Goal: Find specific page/section: Find specific page/section

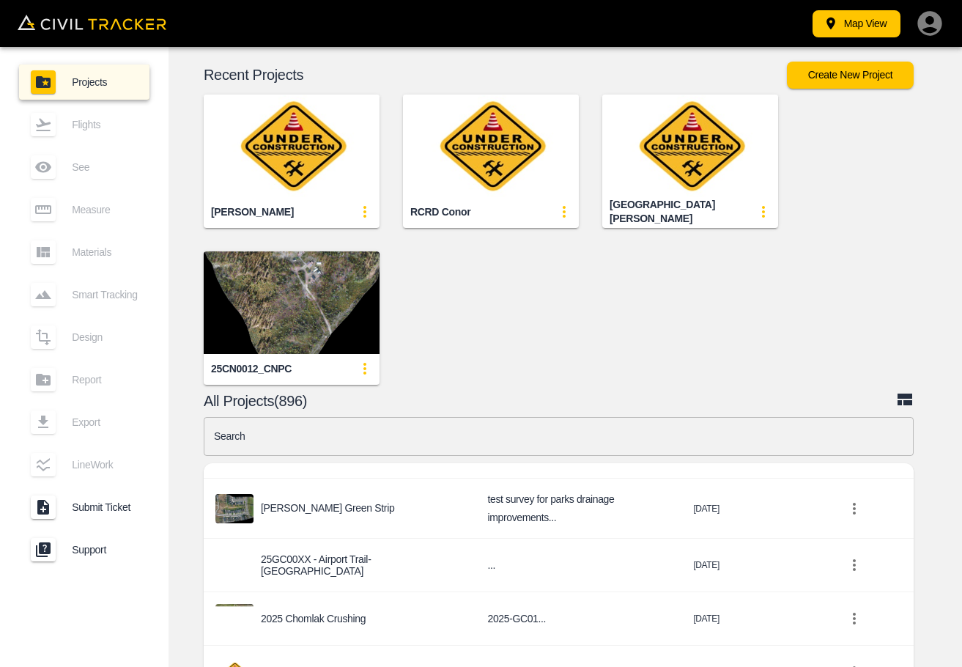
scroll to position [295, 0]
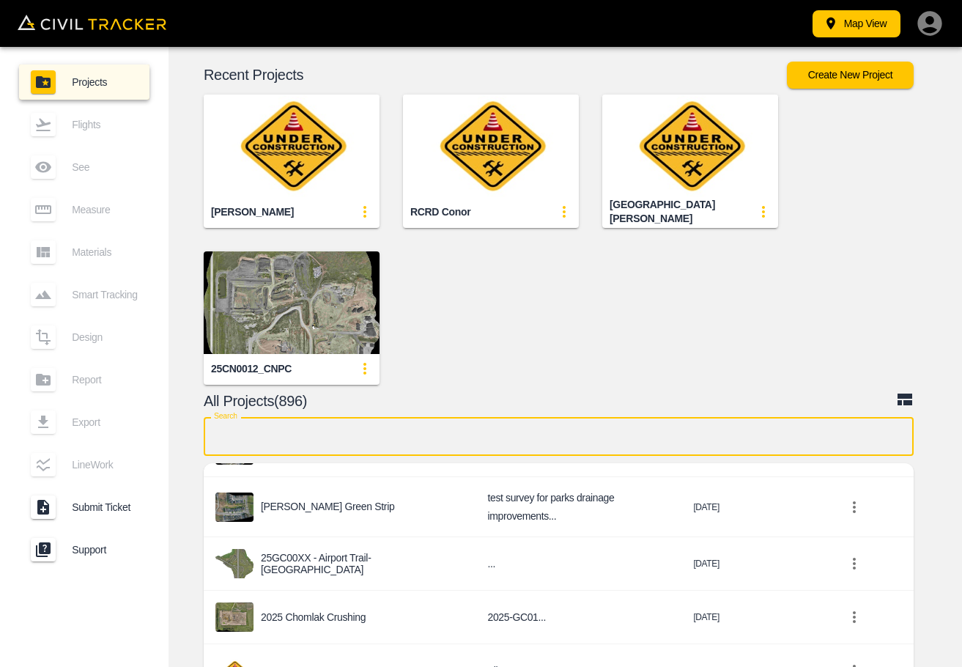
click at [372, 442] on input "text" at bounding box center [559, 436] width 710 height 39
paste input "RME West Land Drive (Support)"
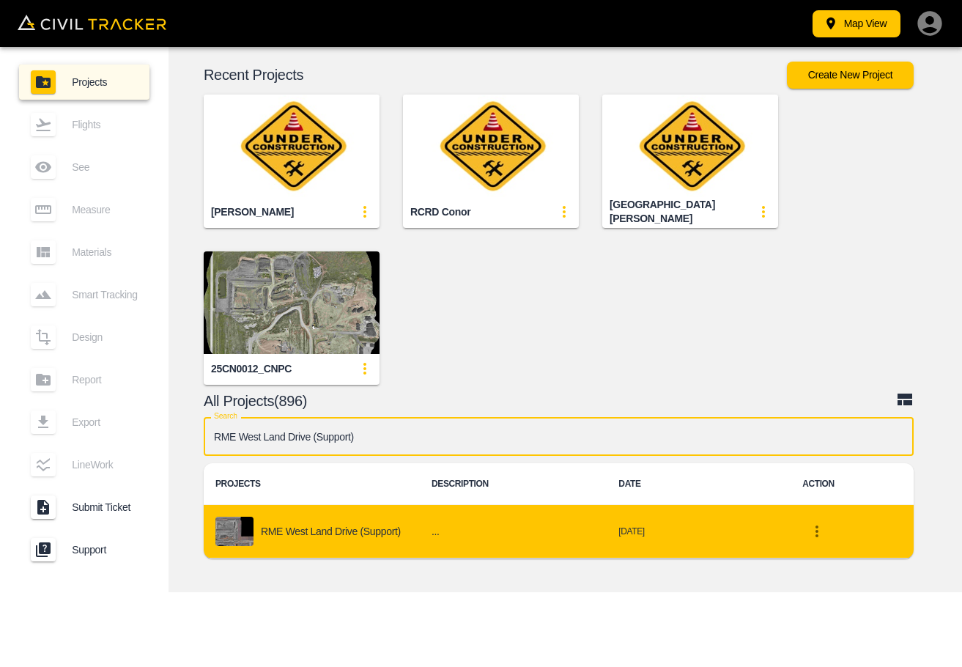
type input "RME West Land Drive (Support)"
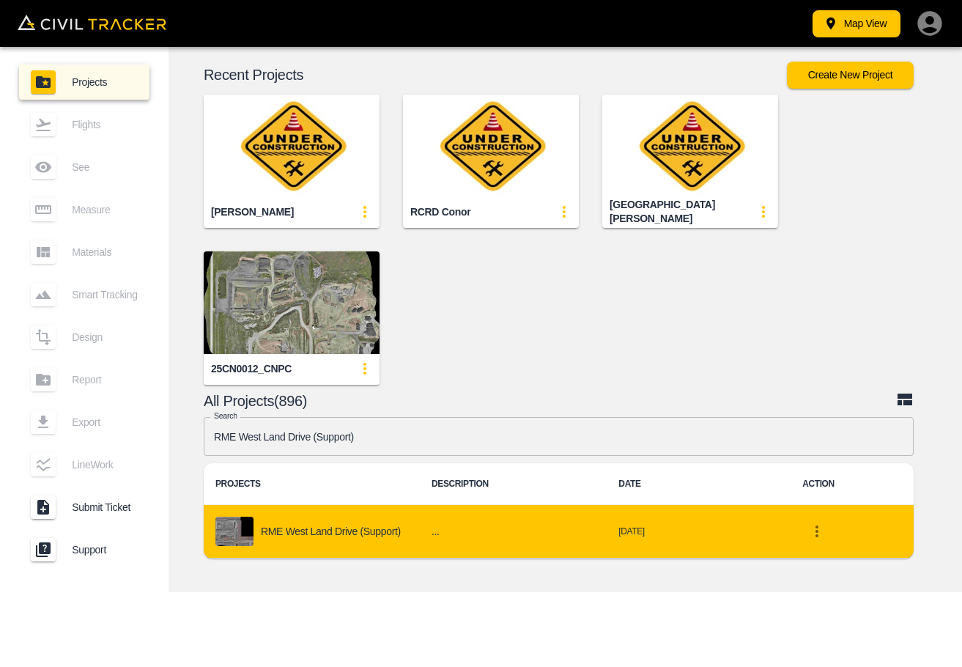
click at [355, 522] on div "RME West Land Drive (Support)" at bounding box center [311, 530] width 193 height 29
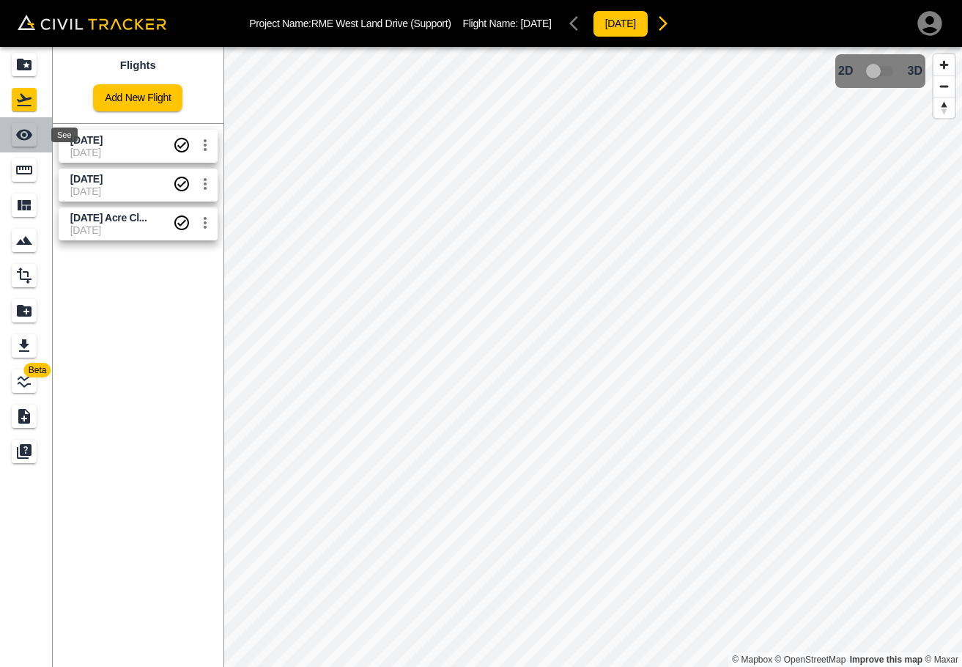
click at [24, 134] on icon "See" at bounding box center [24, 135] width 16 height 11
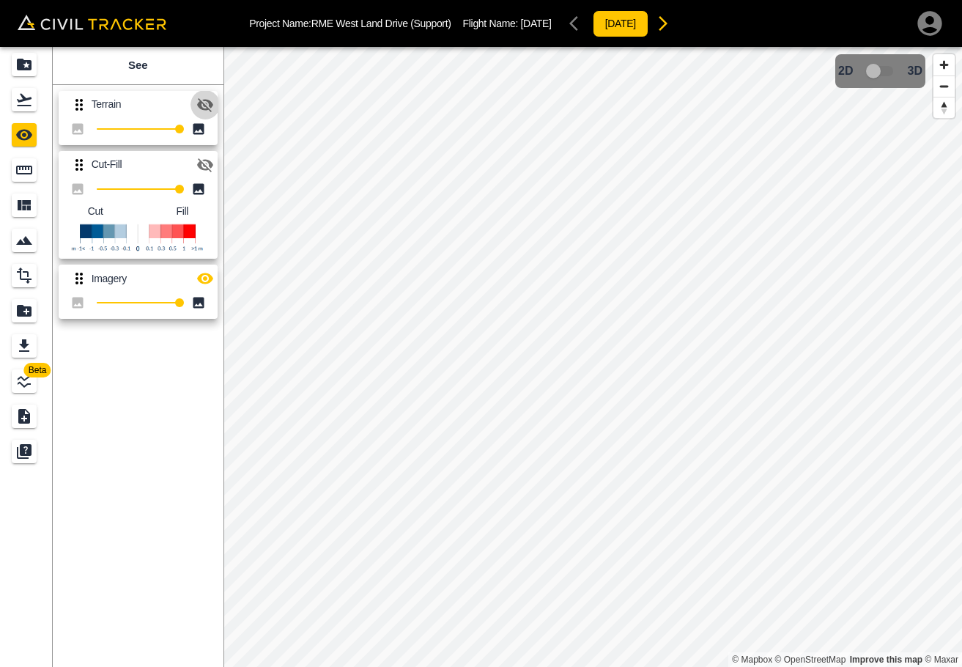
click at [204, 100] on icon "button" at bounding box center [205, 105] width 16 height 14
click at [33, 172] on icon "Measure" at bounding box center [24, 170] width 18 height 18
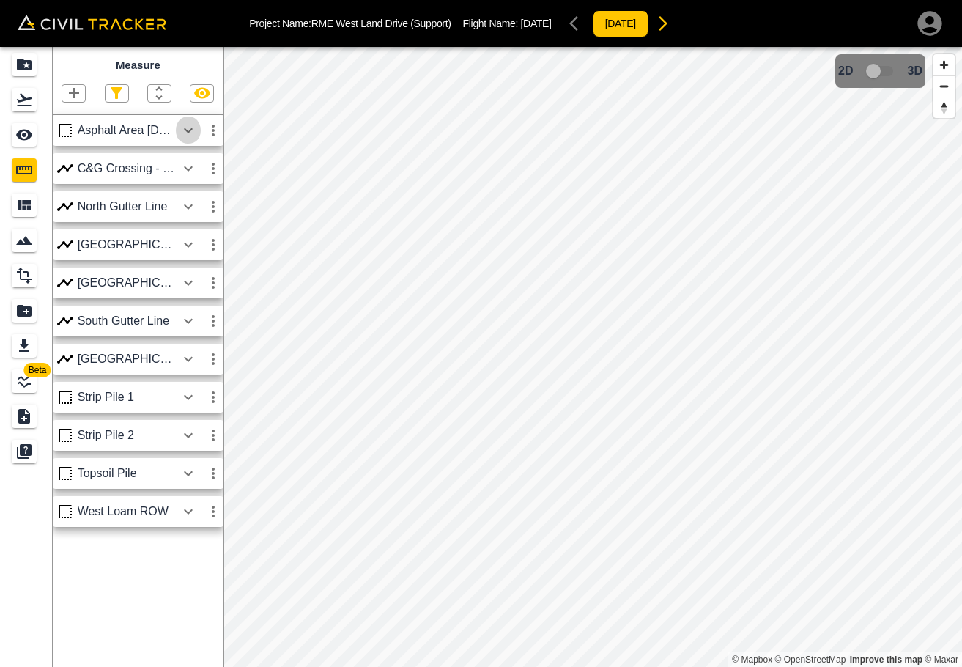
click at [196, 133] on icon "button" at bounding box center [188, 131] width 18 height 18
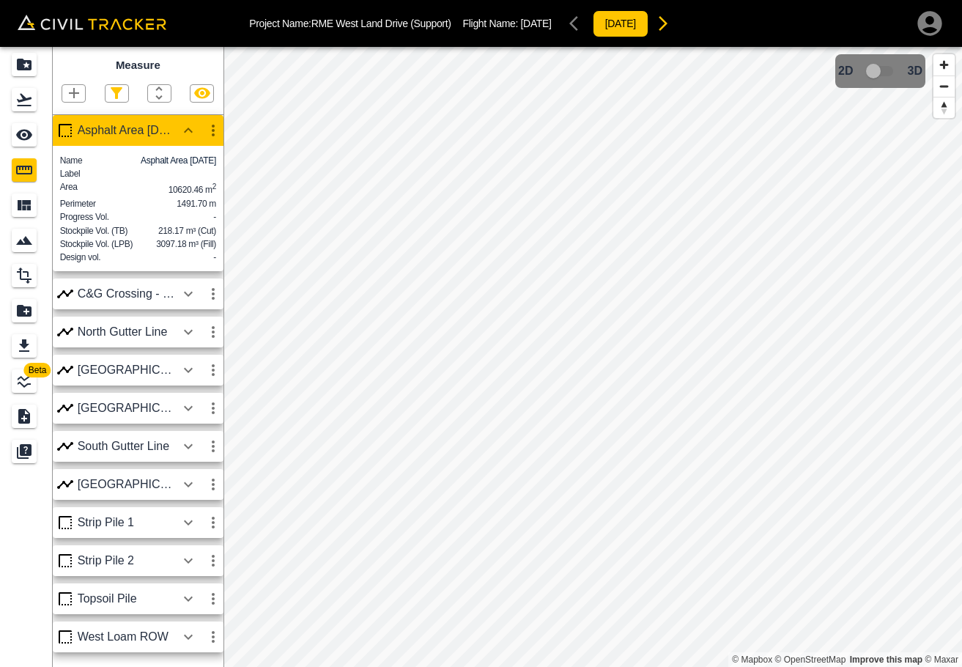
click at [196, 133] on icon "button" at bounding box center [188, 131] width 18 height 18
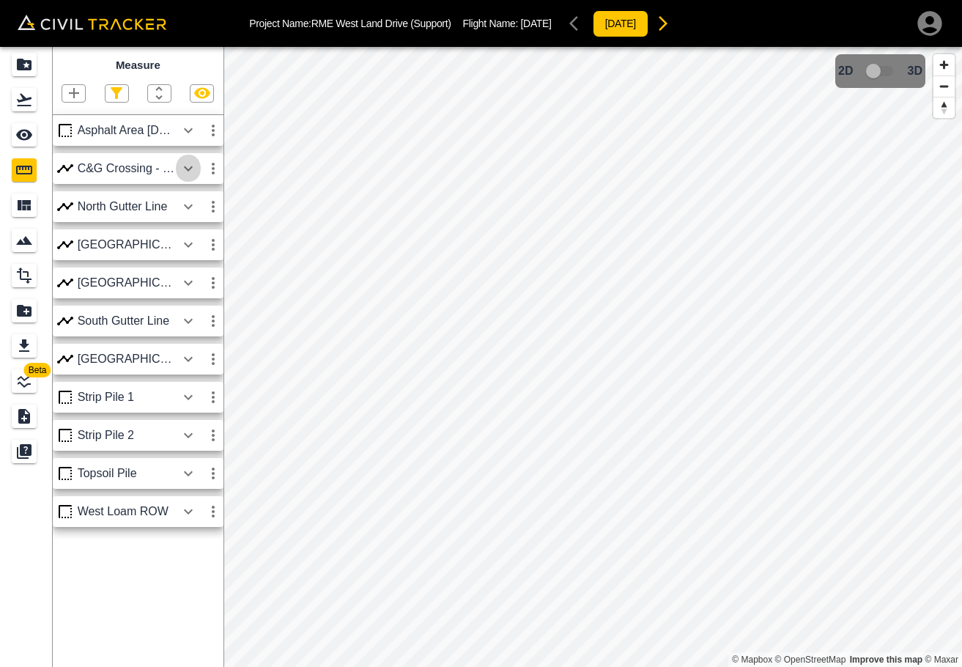
click at [182, 174] on icon "button" at bounding box center [188, 169] width 18 height 18
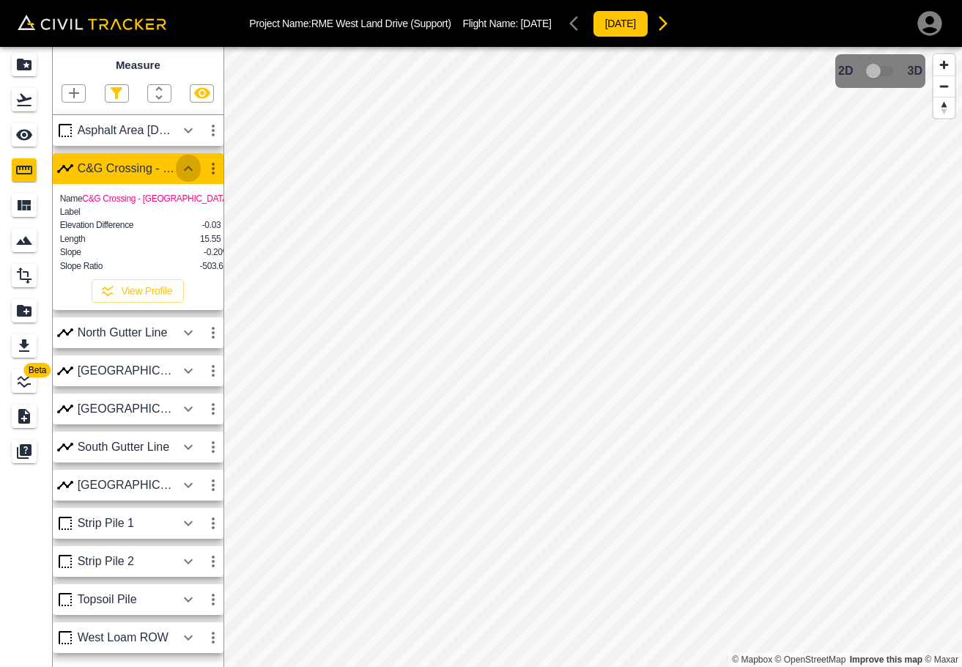
click at [182, 174] on icon "button" at bounding box center [188, 169] width 18 height 18
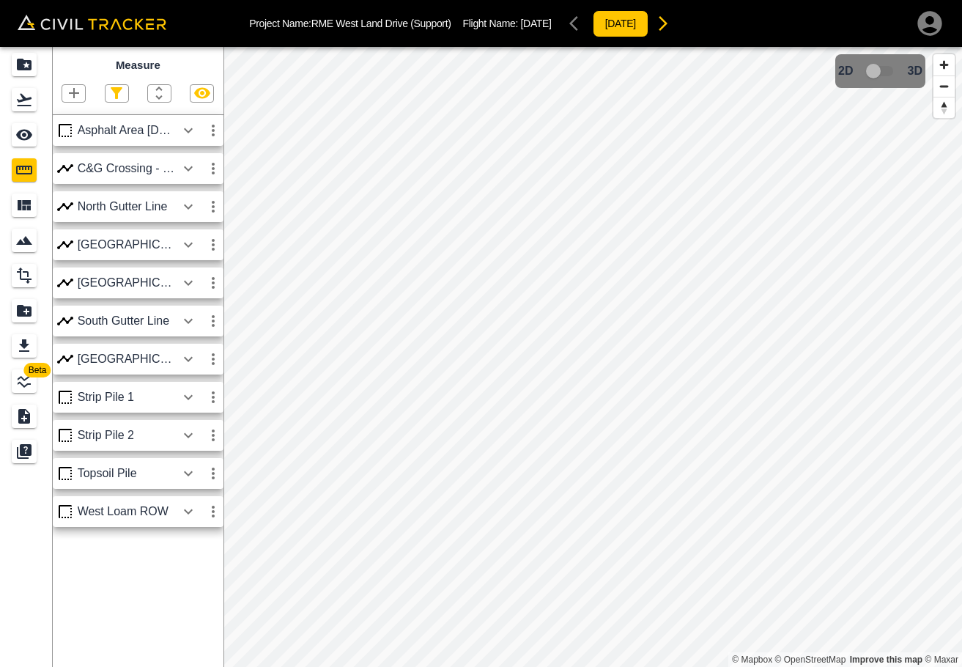
click at [182, 174] on icon "button" at bounding box center [188, 169] width 18 height 18
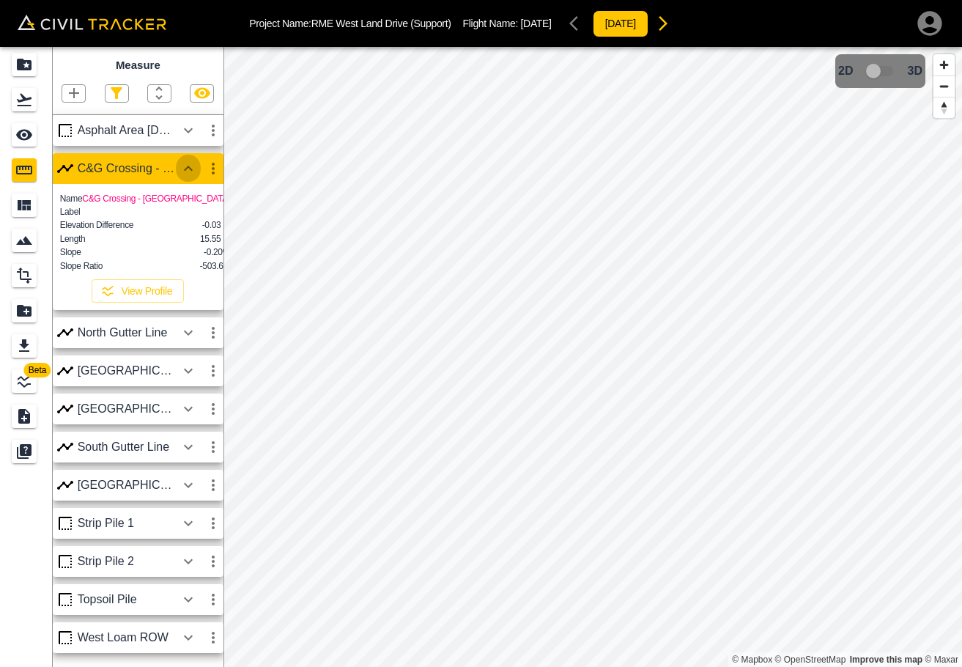
click at [182, 174] on icon "button" at bounding box center [188, 169] width 18 height 18
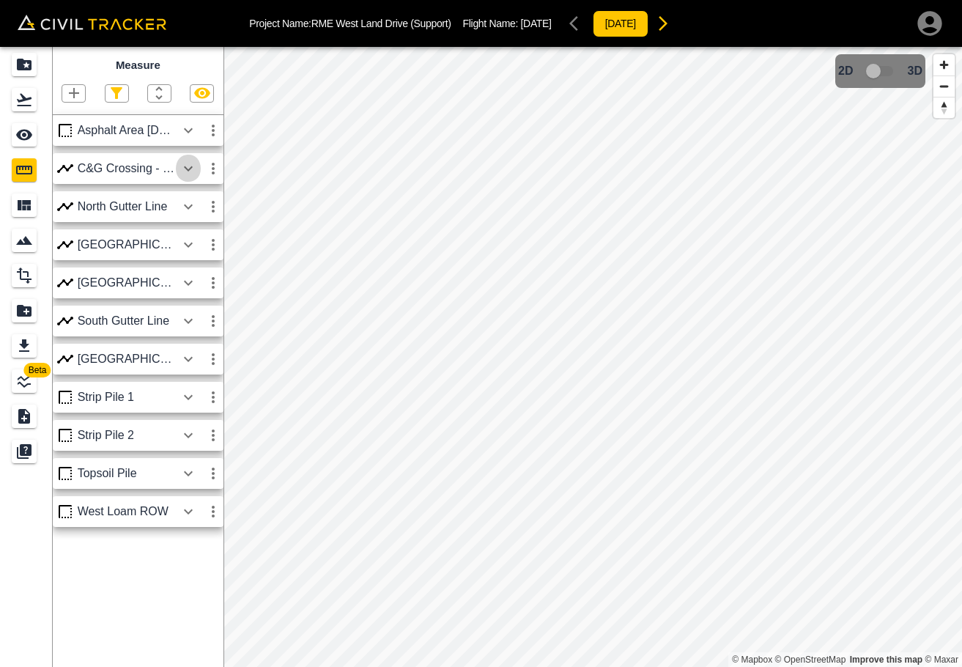
click at [182, 174] on icon "button" at bounding box center [188, 169] width 18 height 18
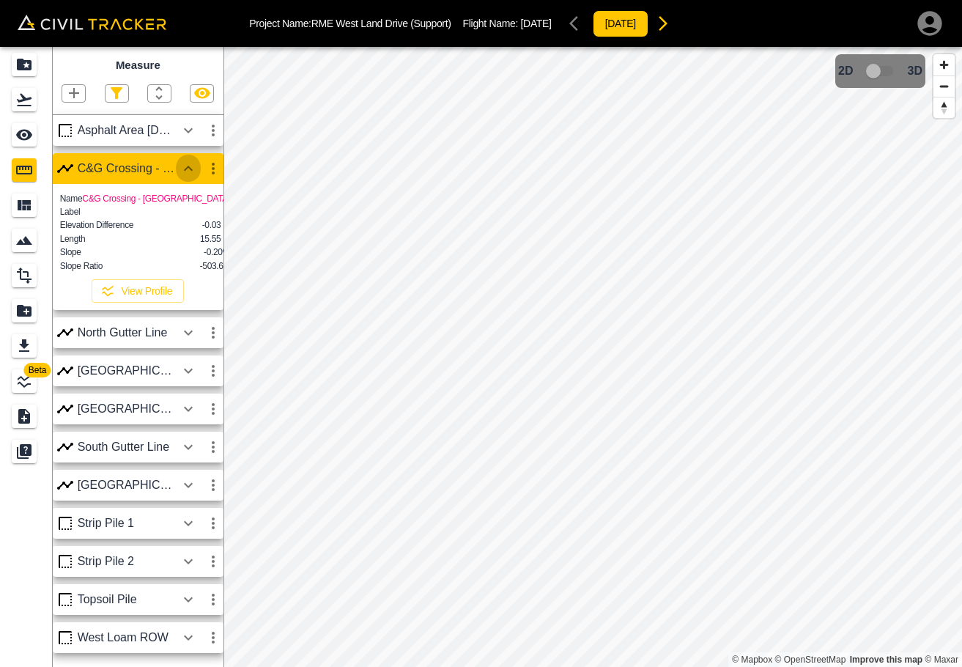
click at [182, 174] on icon "button" at bounding box center [188, 169] width 18 height 18
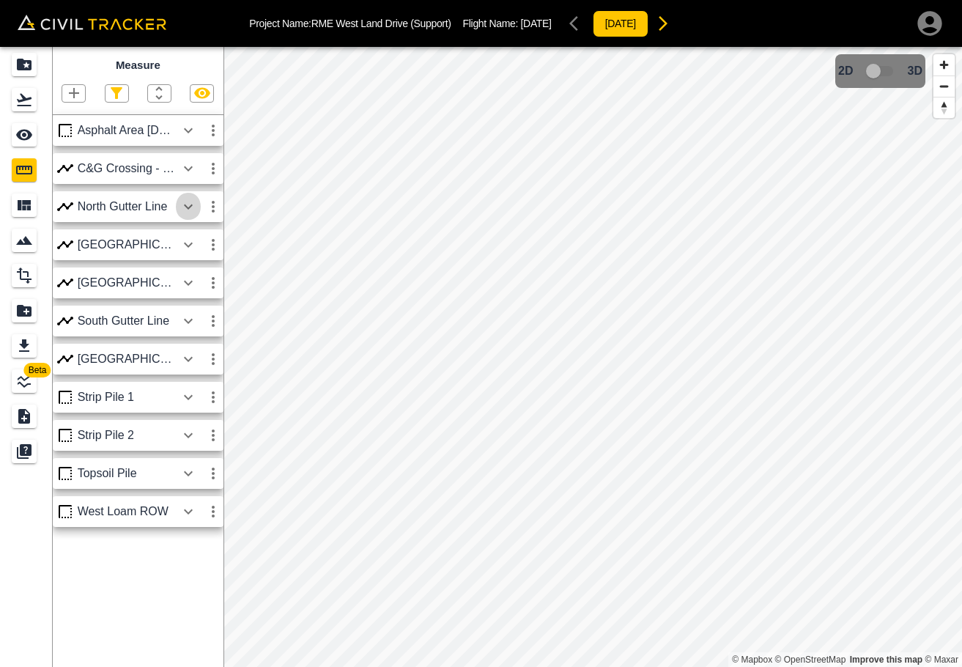
click at [187, 208] on icon "button" at bounding box center [188, 206] width 9 height 5
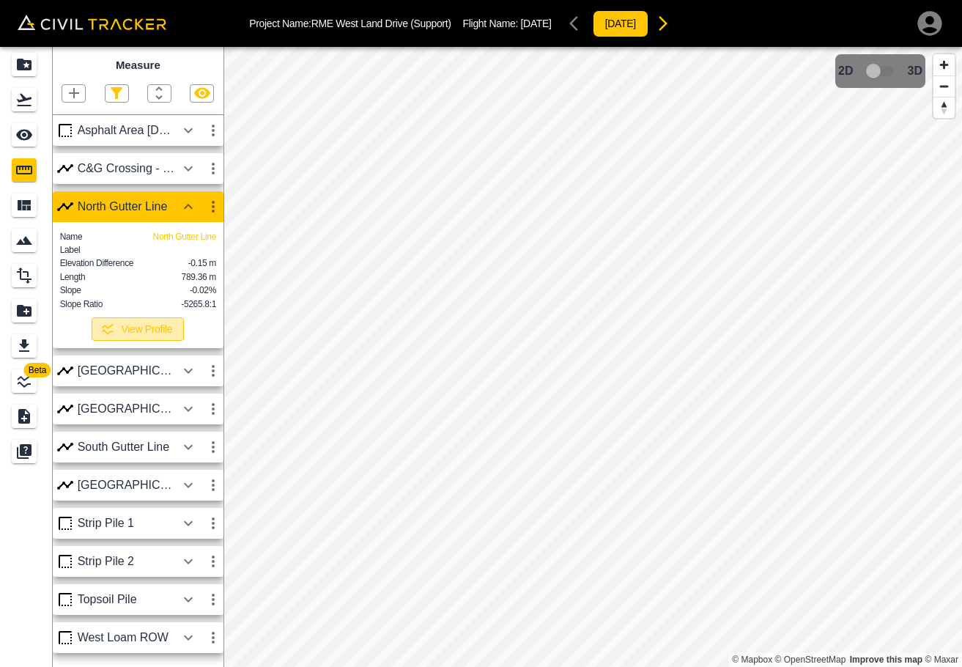
click at [152, 337] on button "View Profile" at bounding box center [138, 328] width 92 height 23
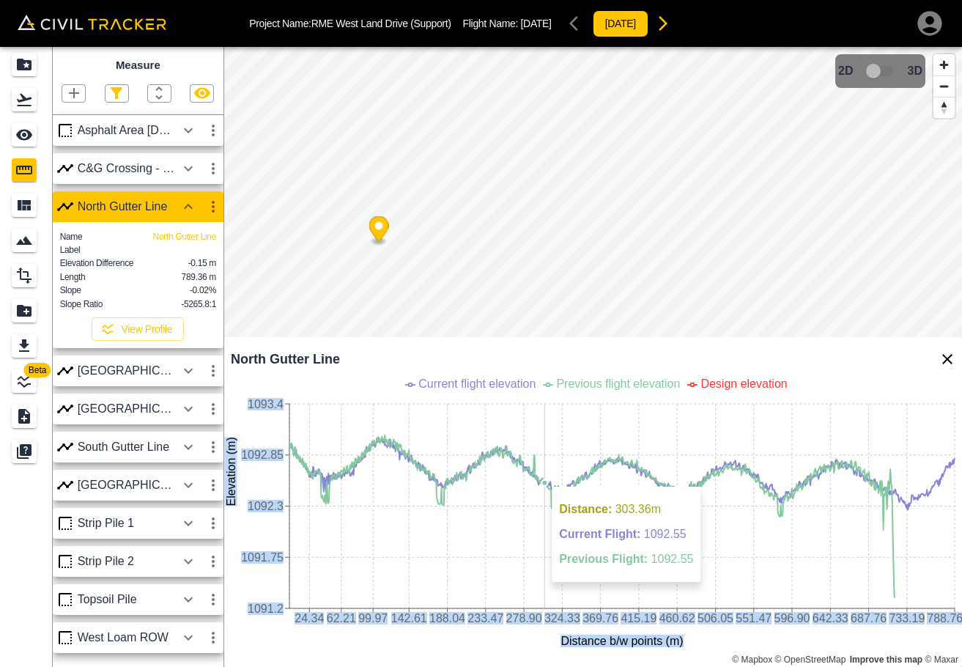
click at [576, 487] on icon "24.34 62.21 99.97 142.61 188.04 233.47 278.90 324.33 369.76 415.19 460.62 506.0…" at bounding box center [592, 520] width 738 height 293
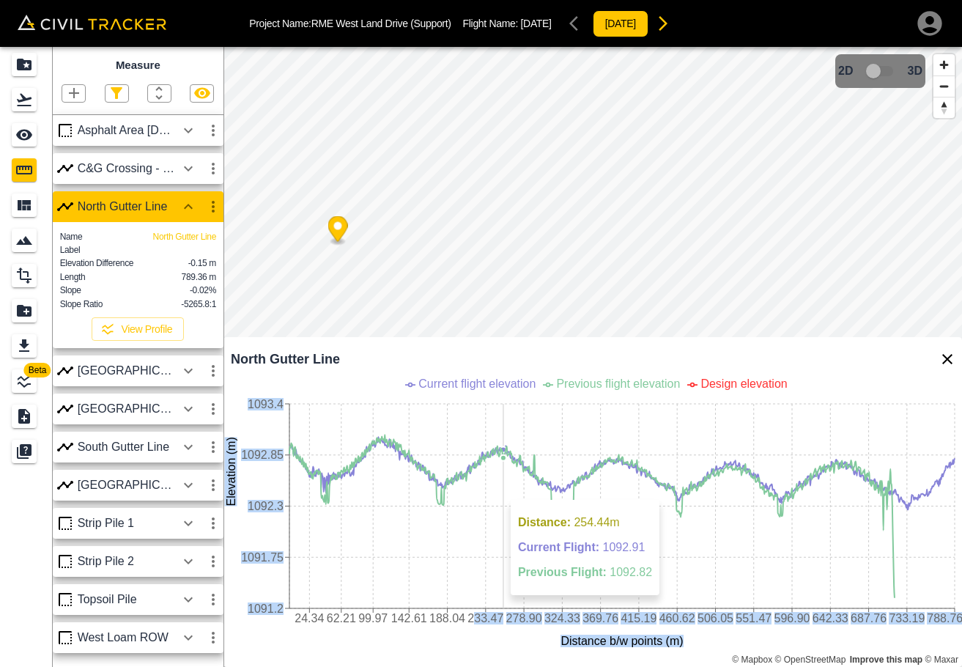
click at [503, 492] on icon "24.34 62.21 99.97 142.61 188.04 233.47 278.90 324.33 369.76 415.19 460.62 506.0…" at bounding box center [592, 520] width 738 height 293
